Goal: Information Seeking & Learning: Learn about a topic

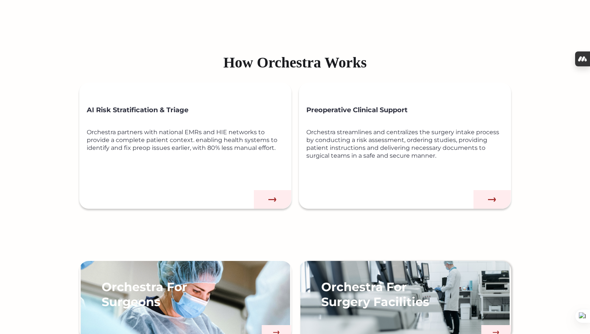
scroll to position [456, 0]
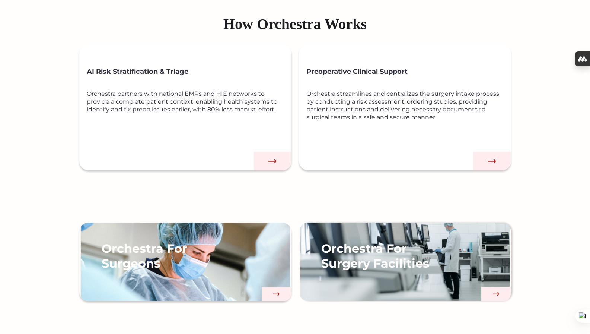
click at [494, 163] on img at bounding box center [492, 161] width 37 height 19
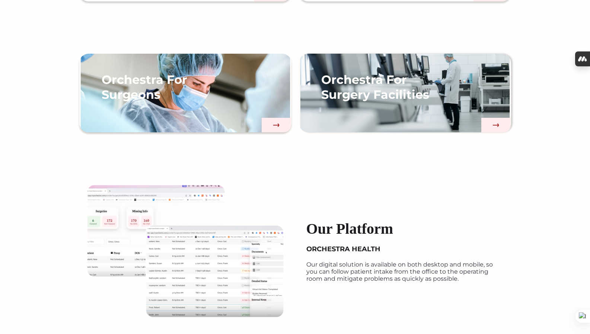
scroll to position [619, 0]
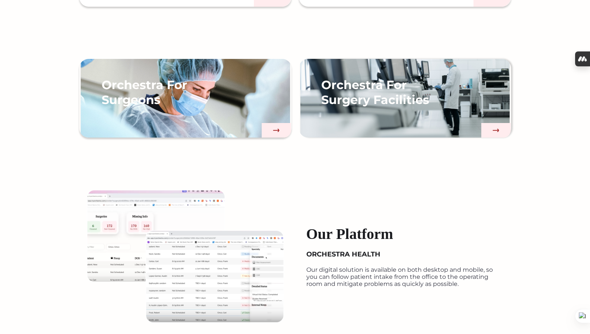
click at [268, 129] on img at bounding box center [277, 130] width 30 height 15
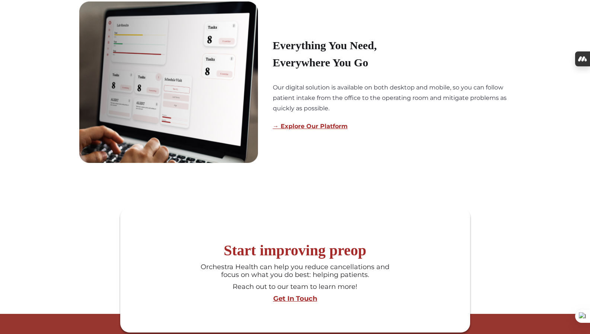
scroll to position [566, 0]
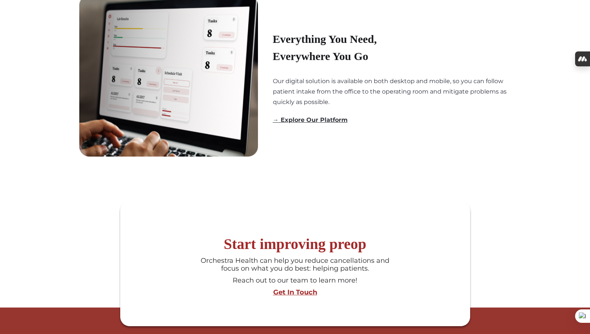
click at [326, 120] on link "→ Explore Our Platform" at bounding box center [310, 119] width 75 height 7
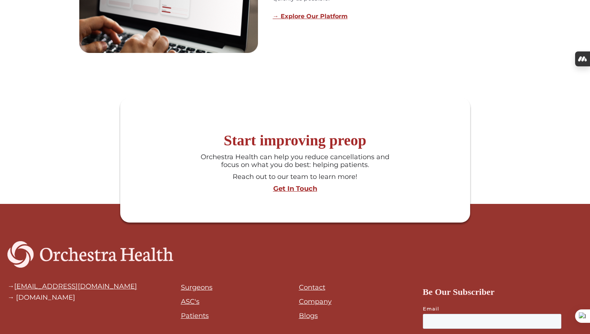
scroll to position [670, 0]
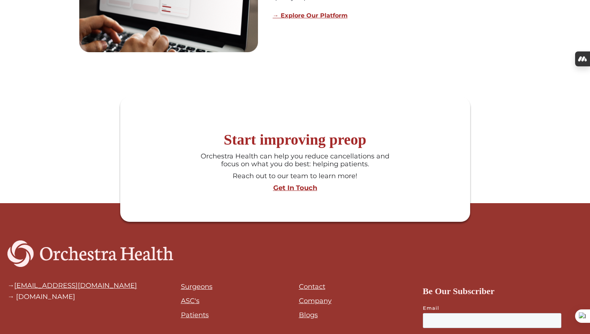
click at [305, 189] on div "Get In Touch" at bounding box center [295, 188] width 343 height 8
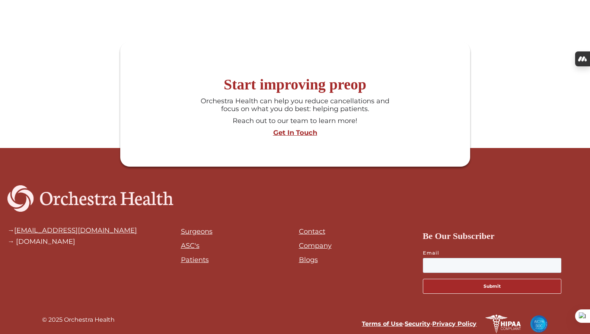
scroll to position [719, 0]
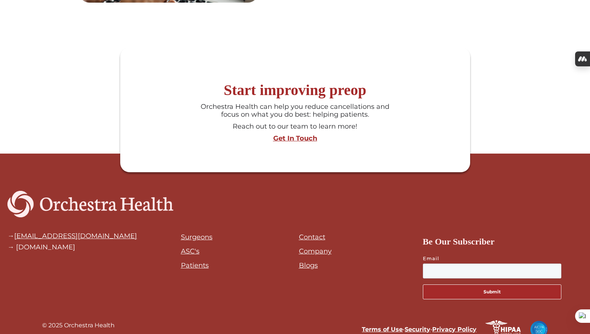
click at [188, 251] on link "ASC's" at bounding box center [190, 251] width 19 height 8
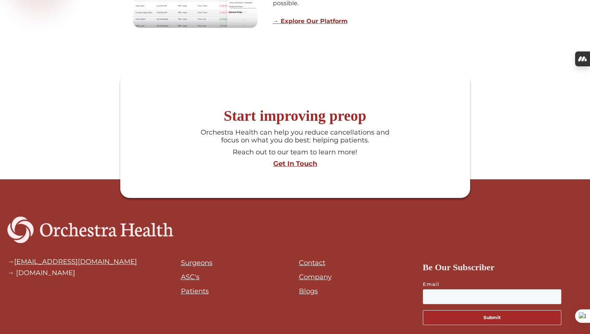
scroll to position [679, 0]
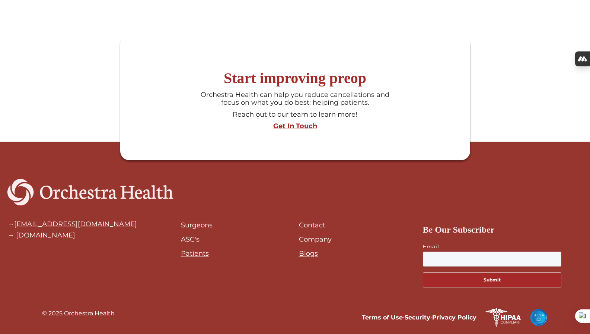
click at [192, 226] on link "Surgeons" at bounding box center [197, 225] width 32 height 8
click at [191, 238] on link "ASC's" at bounding box center [190, 239] width 19 height 8
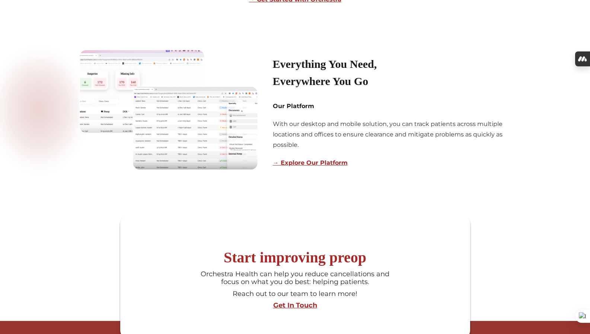
scroll to position [509, 0]
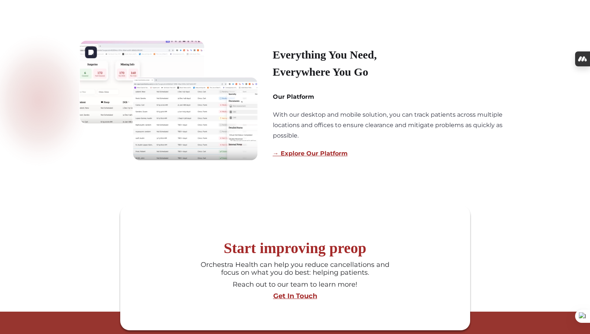
click at [185, 146] on img at bounding box center [168, 100] width 179 height 120
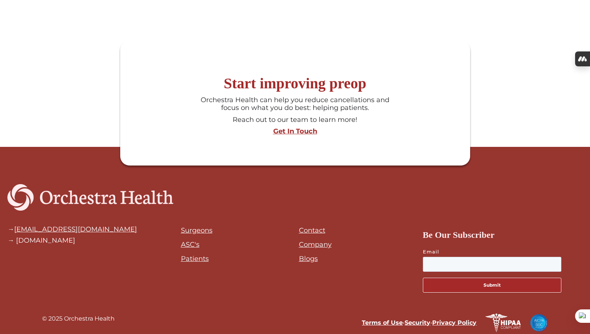
scroll to position [673, 0]
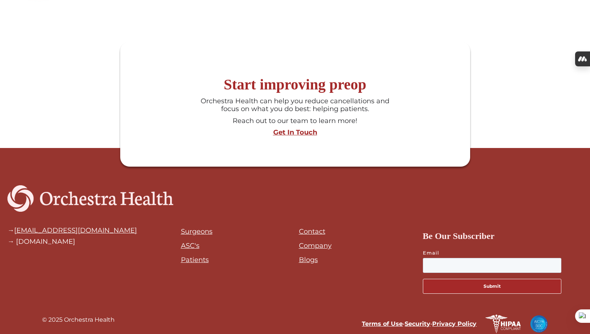
click at [313, 241] on li "Company" at bounding box center [315, 246] width 33 height 10
click at [312, 252] on ul "Contact Company Blogs" at bounding box center [315, 247] width 33 height 42
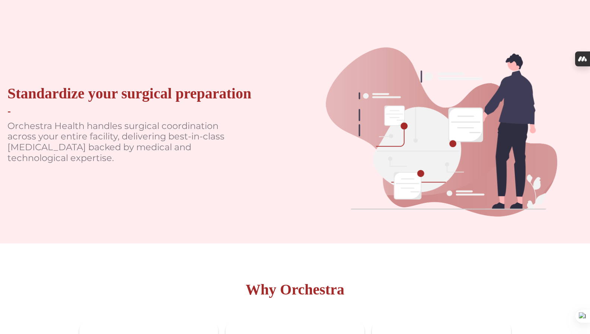
scroll to position [0, 0]
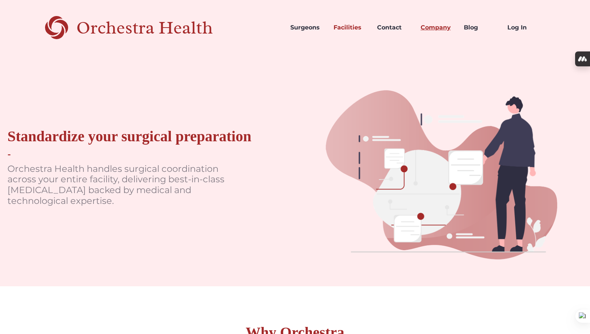
click at [429, 29] on link "Company" at bounding box center [437, 27] width 44 height 25
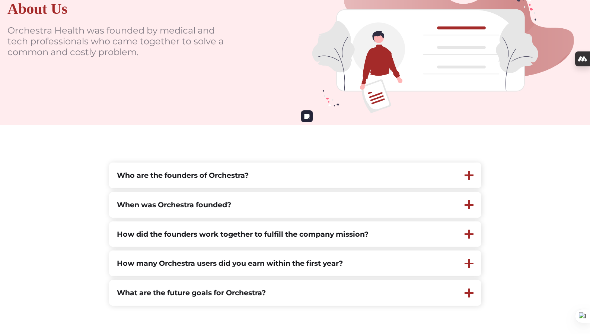
scroll to position [127, 0]
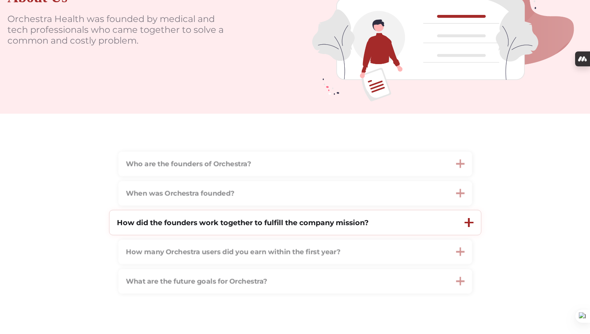
click at [299, 219] on strong "How did the founders work together to fulfill the company mission?" at bounding box center [243, 222] width 252 height 9
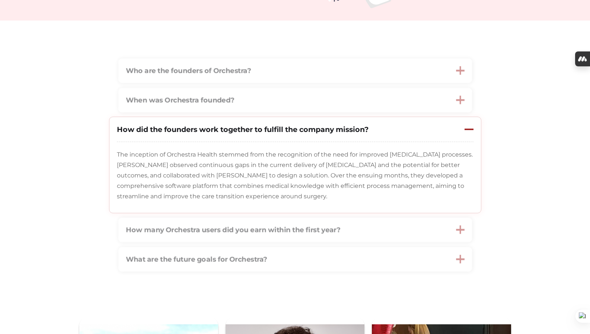
scroll to position [227, 0]
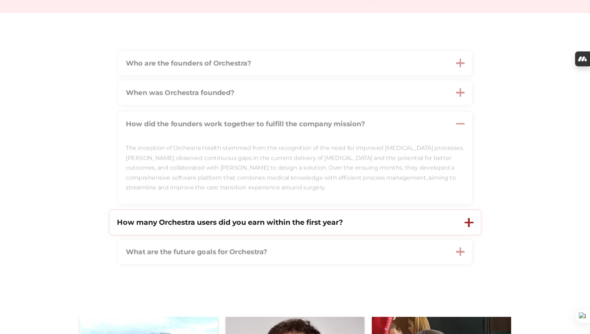
click at [271, 224] on strong "How many Orchestra users did you earn within the first year?" at bounding box center [230, 221] width 226 height 9
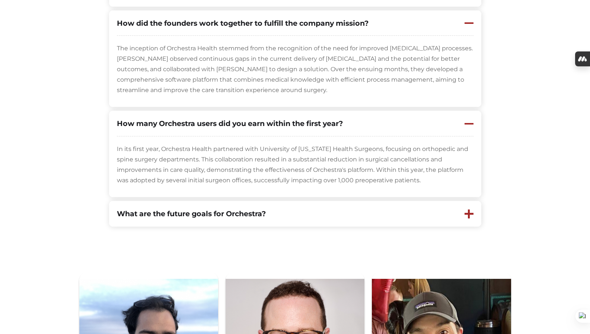
scroll to position [331, 0]
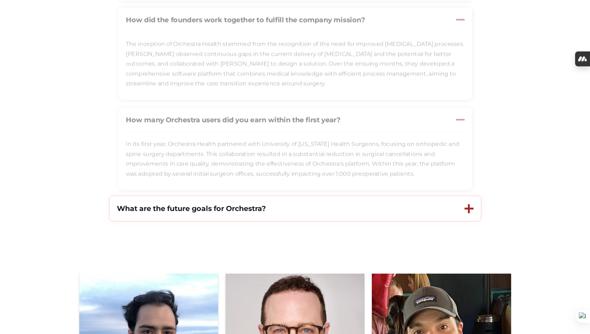
click at [239, 208] on strong "What are the future goals for Orchestra?" at bounding box center [191, 208] width 149 height 9
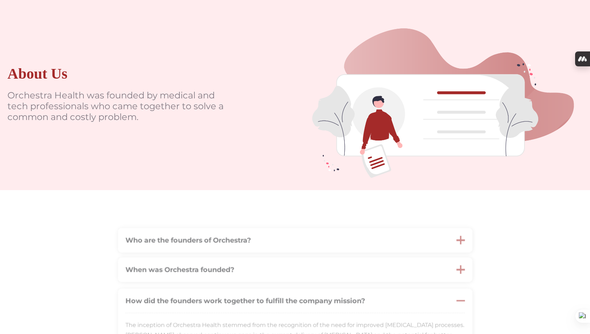
scroll to position [0, 0]
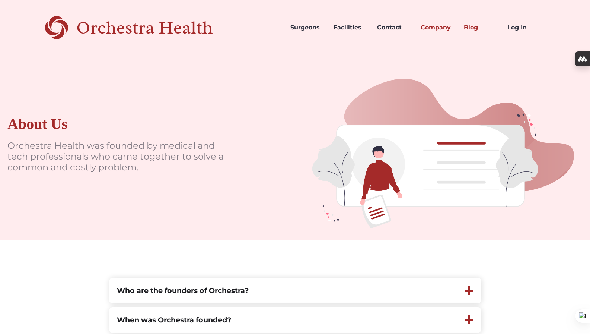
click at [472, 28] on link "Blog" at bounding box center [480, 27] width 44 height 25
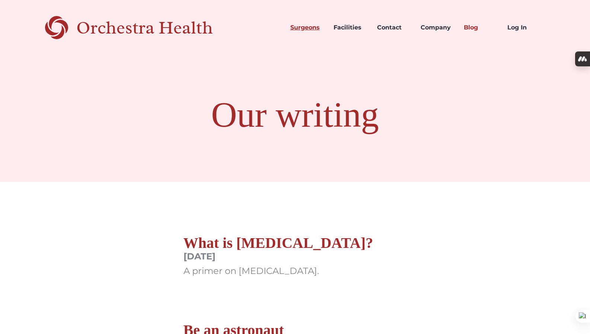
click at [313, 30] on link "Surgeons" at bounding box center [306, 27] width 44 height 25
